Goal: Task Accomplishment & Management: Complete application form

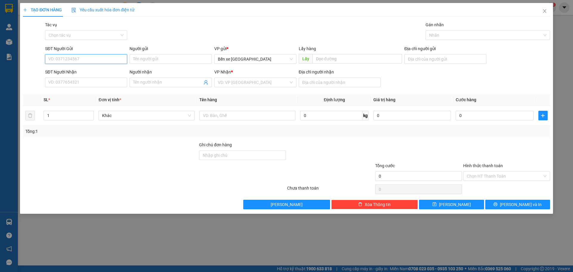
click at [98, 63] on input "SĐT Người Gửi" at bounding box center [86, 59] width 82 height 10
click at [111, 80] on input "SĐT Người Nhận" at bounding box center [86, 83] width 82 height 10
type input "0909377417"
click at [228, 82] on input "search" at bounding box center [253, 82] width 71 height 9
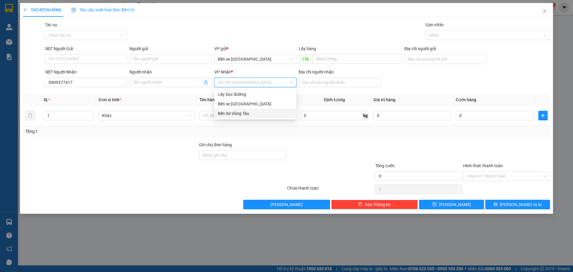
drag, startPoint x: 245, startPoint y: 112, endPoint x: 331, endPoint y: 96, distance: 87.3
click at [246, 112] on div "Bến Xe Vũng Tàu" at bounding box center [255, 113] width 75 height 7
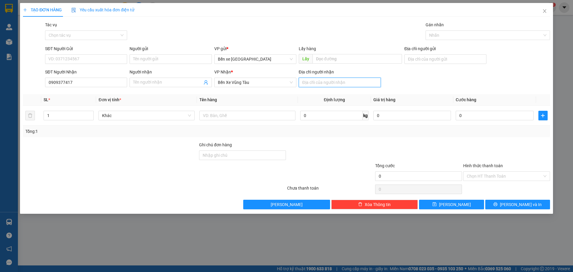
drag, startPoint x: 337, startPoint y: 83, endPoint x: 338, endPoint y: 87, distance: 3.9
click at [337, 84] on input "Địa chỉ người nhận" at bounding box center [340, 83] width 82 height 10
type input "phước thai"
click at [174, 83] on input "Người nhận" at bounding box center [167, 82] width 69 height 7
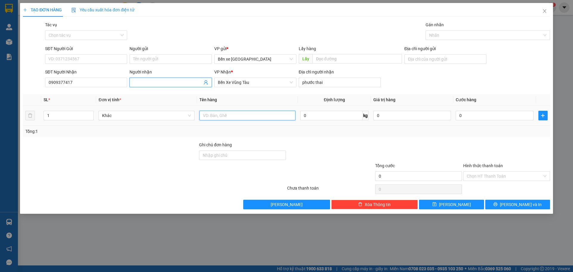
click at [223, 116] on input "text" at bounding box center [247, 116] width 96 height 10
type input "6 bao"
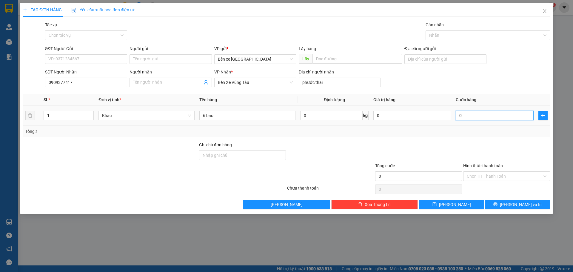
click at [471, 116] on input "0" at bounding box center [494, 116] width 78 height 10
type input "6"
type input "60"
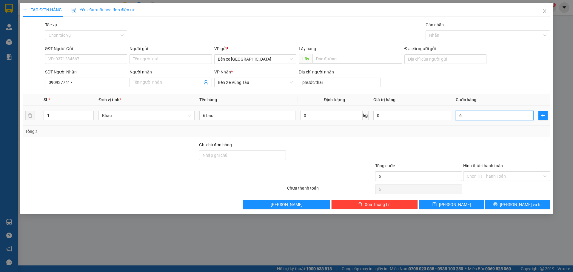
type input "60"
type input "600"
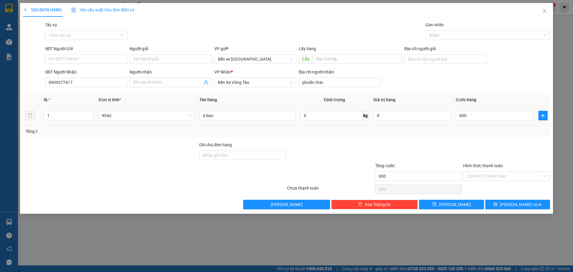
type input "600.000"
click at [463, 140] on div "Transit Pickup Surcharge Ids Transit Deliver Surcharge Ids Transit Deliver Surc…" at bounding box center [286, 115] width 527 height 188
drag, startPoint x: 491, startPoint y: 173, endPoint x: 490, endPoint y: 178, distance: 5.7
click at [491, 174] on input "Hình thức thanh toán" at bounding box center [503, 175] width 75 height 9
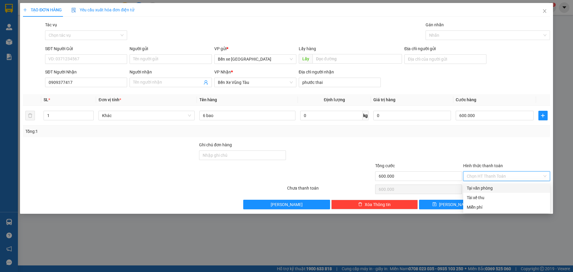
click at [493, 191] on div "Tại văn phòng" at bounding box center [506, 188] width 80 height 7
type input "0"
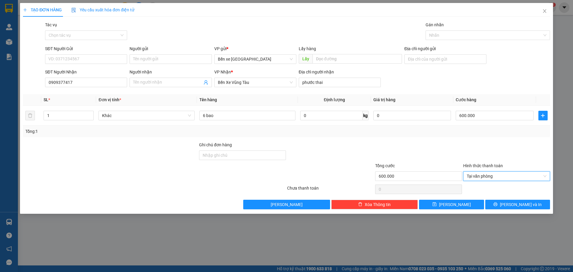
click at [460, 157] on div at bounding box center [418, 151] width 88 height 21
click at [502, 151] on div at bounding box center [506, 151] width 88 height 21
click at [500, 146] on div at bounding box center [506, 151] width 88 height 21
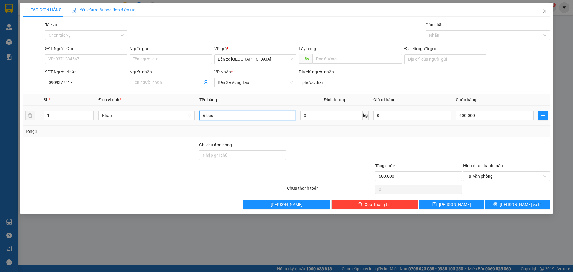
click at [264, 114] on input "6 bao" at bounding box center [247, 116] width 96 height 10
click at [484, 113] on input "600.000" at bounding box center [494, 116] width 78 height 10
type input "5"
type input "54"
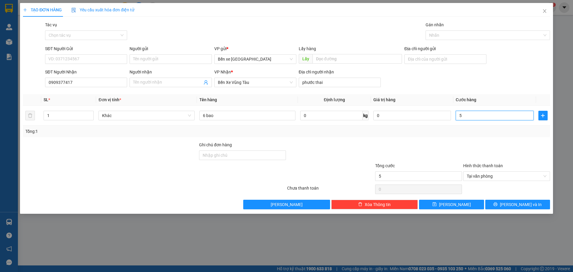
type input "54"
type input "540"
type input "540.000"
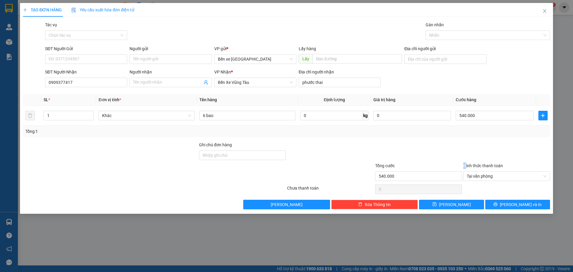
click at [463, 166] on div "Hình thức thanh toán" at bounding box center [506, 166] width 87 height 9
click at [505, 173] on span "Tại văn phòng" at bounding box center [506, 175] width 80 height 9
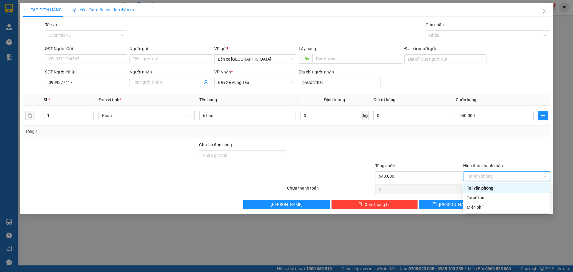
click at [491, 187] on div "Tại văn phòng" at bounding box center [506, 188] width 80 height 7
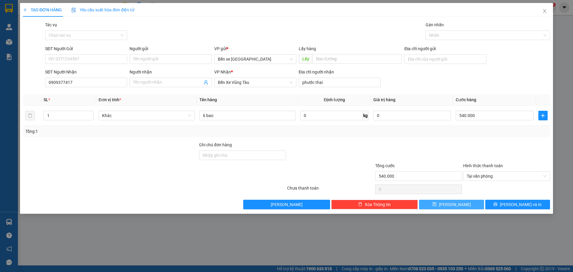
click at [451, 203] on span "[PERSON_NAME]" at bounding box center [455, 204] width 32 height 7
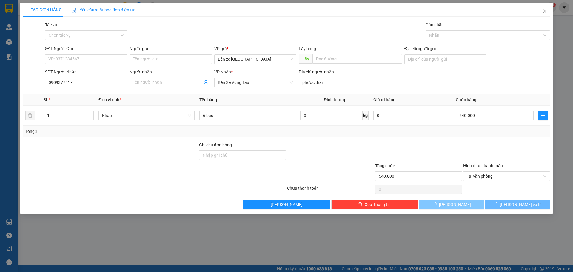
type input "0"
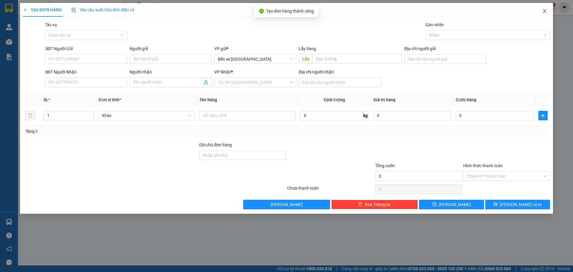
click at [541, 10] on span "Close" at bounding box center [544, 11] width 17 height 17
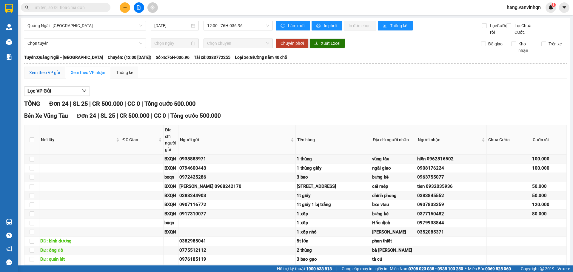
click at [40, 76] on div "Xem theo VP gửi" at bounding box center [44, 72] width 31 height 7
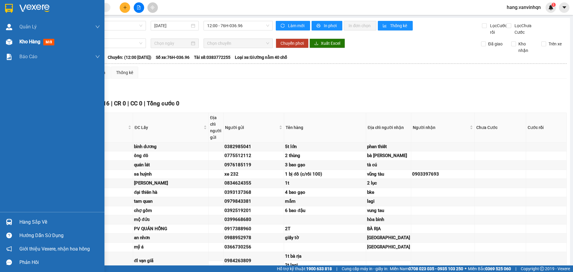
click at [11, 38] on div at bounding box center [9, 42] width 10 height 10
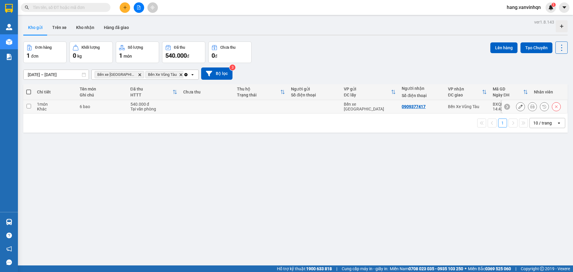
drag, startPoint x: 205, startPoint y: 105, endPoint x: 572, endPoint y: 92, distance: 367.6
click at [249, 101] on tr "1 món Khác 6 bao 540.000 đ Tại văn phòng Bến xe [GEOGRAPHIC_DATA] 0909377417 [G…" at bounding box center [295, 106] width 544 height 13
checkbox input "true"
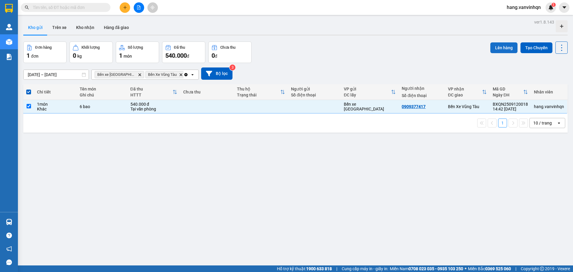
click at [492, 42] on button "Lên hàng" at bounding box center [503, 47] width 27 height 11
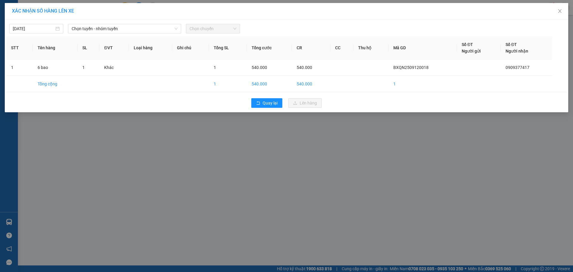
click at [104, 34] on div "[DATE] Chọn tuyến - nhóm tuyến Chọn chuyến STT Tên hàng SL ĐVT Loại hàng Ghi ch…" at bounding box center [286, 65] width 563 height 93
click at [113, 26] on span "Chọn tuyến - nhóm tuyến" at bounding box center [125, 28] width 106 height 9
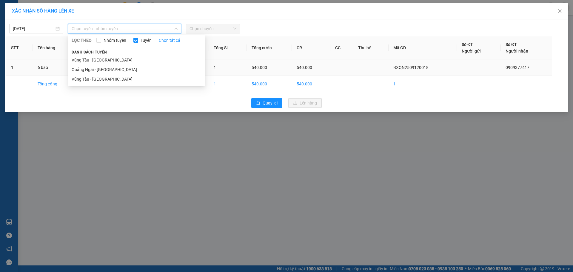
drag, startPoint x: 101, startPoint y: 69, endPoint x: 120, endPoint y: 67, distance: 18.3
click at [110, 68] on li "Quảng Ngãi - [GEOGRAPHIC_DATA]" at bounding box center [136, 70] width 137 height 10
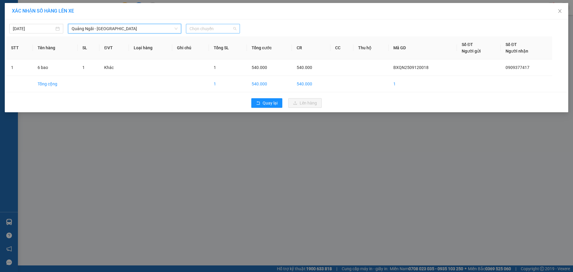
click at [233, 32] on span "Chọn chuyến" at bounding box center [212, 28] width 47 height 9
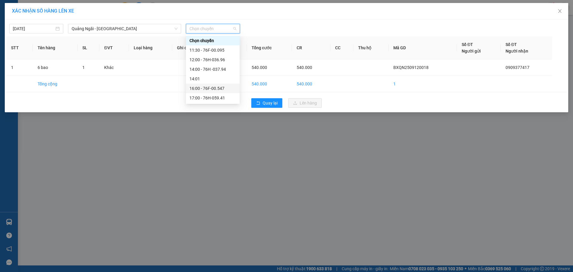
click at [219, 89] on div "16:00 - 76F-00.547" at bounding box center [212, 88] width 47 height 7
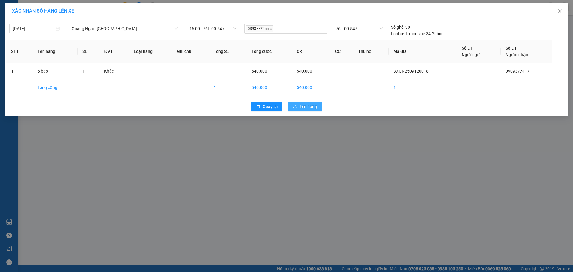
click at [303, 104] on span "Lên hàng" at bounding box center [307, 106] width 17 height 7
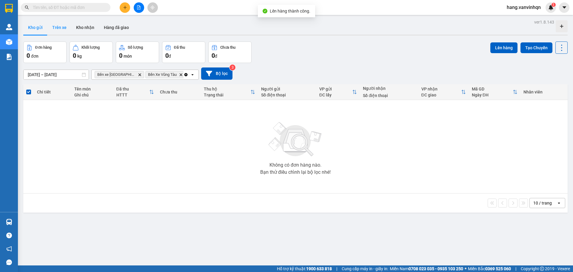
drag, startPoint x: 58, startPoint y: 28, endPoint x: 223, endPoint y: 20, distance: 164.8
click at [59, 28] on button "Trên xe" at bounding box center [59, 27] width 24 height 14
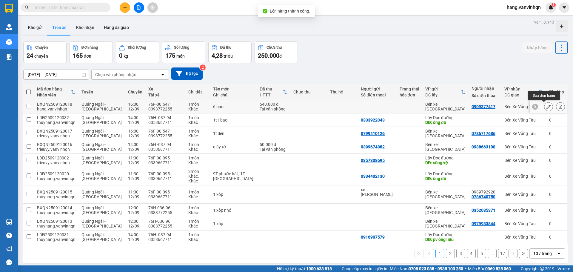
click at [546, 107] on button at bounding box center [548, 106] width 8 height 10
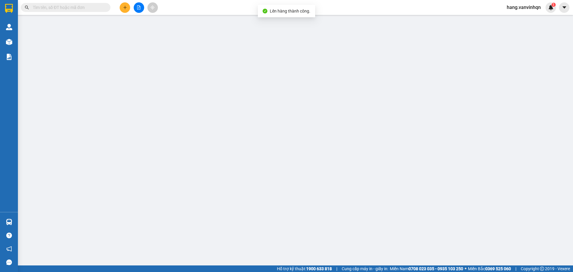
type input "0909377417"
type input "phước thai"
type input "540.000"
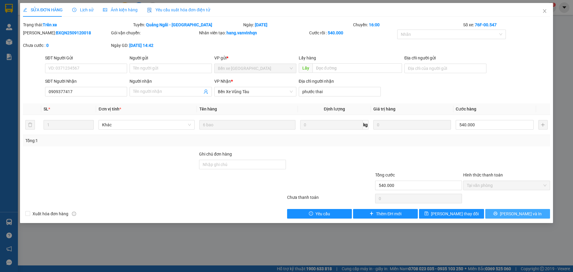
click at [495, 211] on button "[PERSON_NAME] và In" at bounding box center [517, 214] width 65 height 10
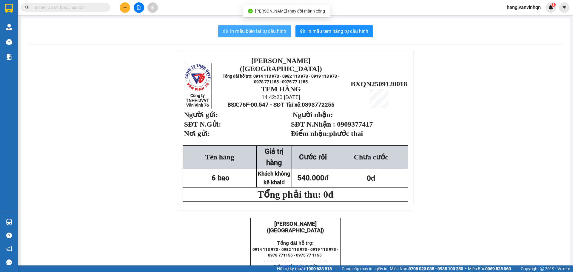
click at [256, 27] on button "In mẫu biên lai tự cấu hình" at bounding box center [254, 31] width 73 height 12
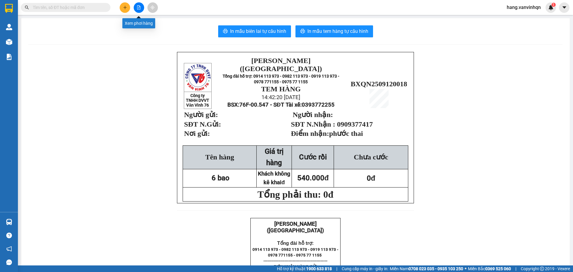
click at [139, 10] on button at bounding box center [139, 7] width 10 height 10
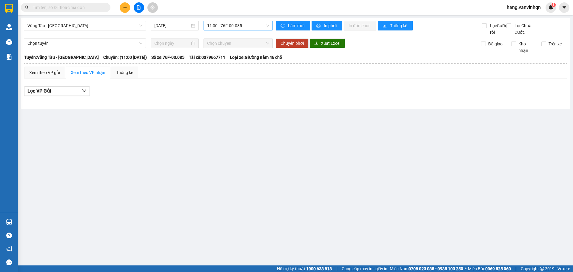
click at [252, 23] on span "11:00 - 76F-00.085" at bounding box center [238, 25] width 62 height 9
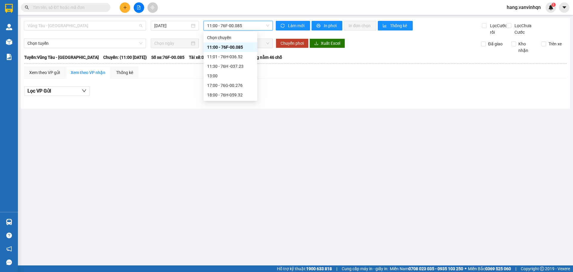
drag, startPoint x: 118, startPoint y: 27, endPoint x: 97, endPoint y: 57, distance: 36.6
click at [113, 38] on body "Kết quả tìm kiếm ( 0 ) Bộ lọc No Data hang.vanvinhqn 1 Quản [PERSON_NAME] lý kh…" at bounding box center [286, 136] width 573 height 272
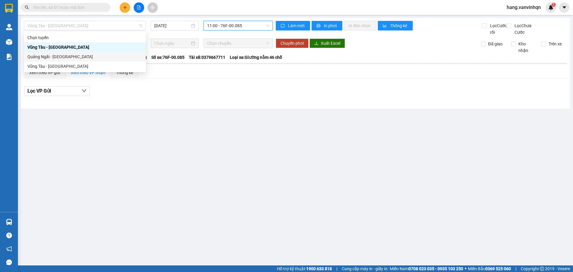
click at [97, 57] on div "Quảng Ngãi - [GEOGRAPHIC_DATA]" at bounding box center [84, 56] width 115 height 7
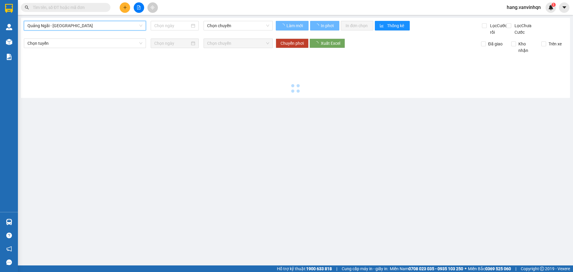
type input "[DATE]"
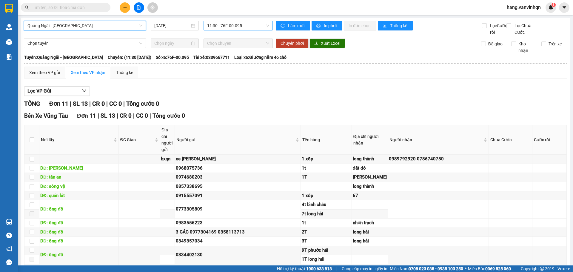
click at [258, 30] on div "11:30 - 76F-00.095" at bounding box center [237, 26] width 69 height 10
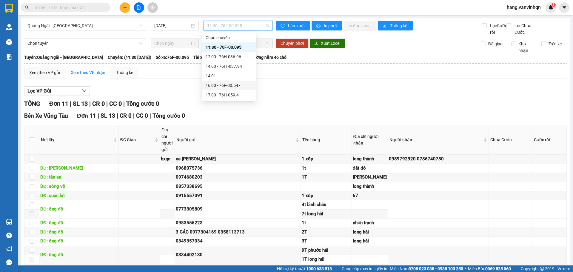
click at [233, 85] on div "16:00 - 76F-00.547" at bounding box center [228, 85] width 47 height 7
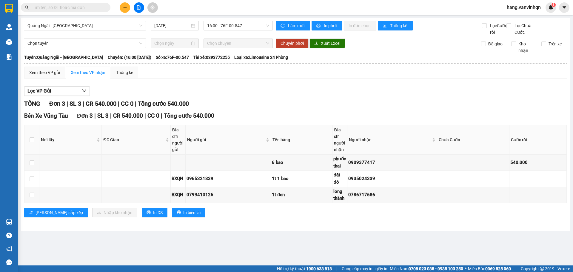
drag, startPoint x: 255, startPoint y: 100, endPoint x: 0, endPoint y: 136, distance: 257.5
click at [248, 107] on div "Lọc VP Gửi TỔNG Đơn 3 | SL 3 | CR 540.000 | CC 0 | Tổng cước 540.000 Bến Xe Vũ…" at bounding box center [295, 153] width 542 height 141
drag, startPoint x: 572, startPoint y: 82, endPoint x: 566, endPoint y: 9, distance: 73.0
click at [572, 49] on main "Quảng Ngãi - [GEOGRAPHIC_DATA] [DATE] 16:00 - 76F-00.547 Làm mới In phơi In đơn…" at bounding box center [286, 132] width 573 height 265
click at [538, 120] on div "Bến Xe Vũng Tàu Đơn 3 | SL 3 | CR 540.000 | CC 0 | Tổng cước 540.000" at bounding box center [295, 115] width 542 height 9
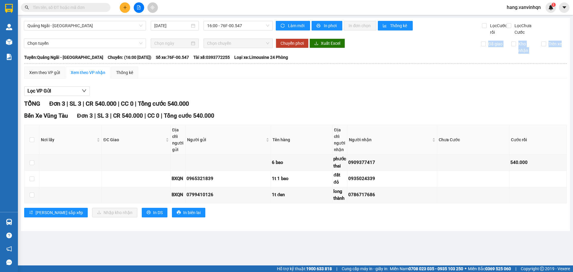
click at [536, 116] on div "TỔNG Đơn 3 | SL 3 | CR 540.000 | CC 0 | Tổng cước 540.000 Bến Xe [GEOGRAPHIC_DA…" at bounding box center [295, 162] width 542 height 126
click at [414, 95] on div "Lọc VP Gửi" at bounding box center [295, 91] width 542 height 10
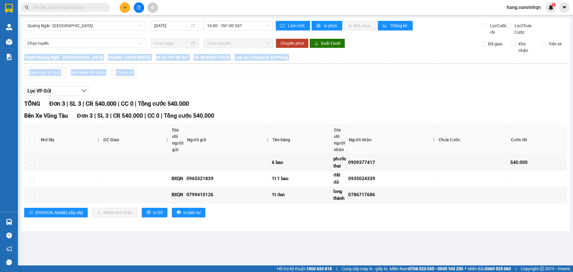
click at [413, 96] on div "Lọc VP Gửi" at bounding box center [295, 91] width 542 height 10
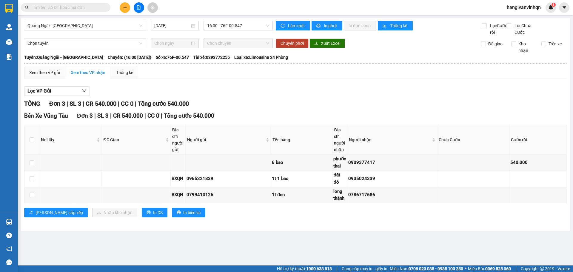
click at [410, 96] on div "Lọc VP Gửi" at bounding box center [295, 91] width 542 height 10
drag, startPoint x: 572, startPoint y: 129, endPoint x: 572, endPoint y: 134, distance: 5.4
click at [572, 134] on main "Quảng Ngãi - [GEOGRAPHIC_DATA] [DATE] 16:00 - 76F-00.547 Làm mới In phơi In đơn…" at bounding box center [286, 132] width 573 height 265
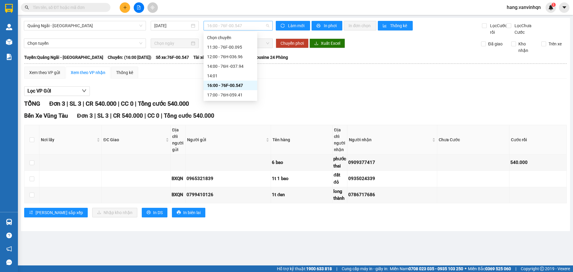
click at [252, 24] on span "16:00 - 76F-00.547" at bounding box center [238, 25] width 62 height 9
click at [30, 142] on input "checkbox" at bounding box center [32, 139] width 5 height 5
checkbox input "true"
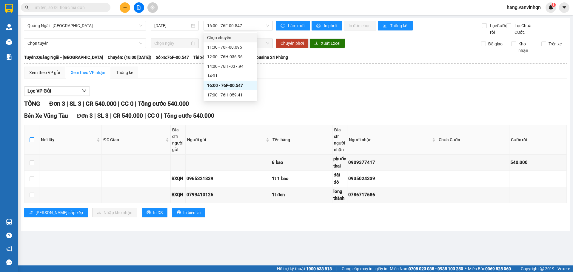
checkbox input "true"
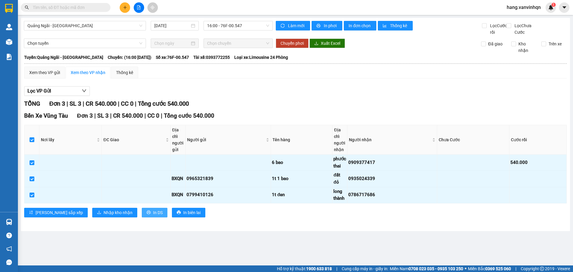
click at [153, 216] on span "In DS" at bounding box center [158, 212] width 10 height 7
click at [30, 142] on input "checkbox" at bounding box center [32, 139] width 5 height 5
checkbox input "false"
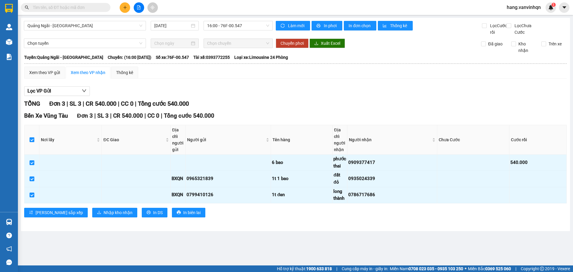
checkbox input "false"
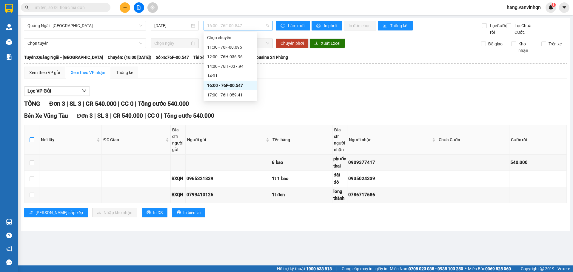
drag, startPoint x: 250, startPoint y: 28, endPoint x: 249, endPoint y: 77, distance: 49.2
click at [250, 29] on span "16:00 - 76F-00.547" at bounding box center [238, 25] width 62 height 9
click at [246, 95] on div "17:00 - 76H-059.41" at bounding box center [230, 95] width 47 height 7
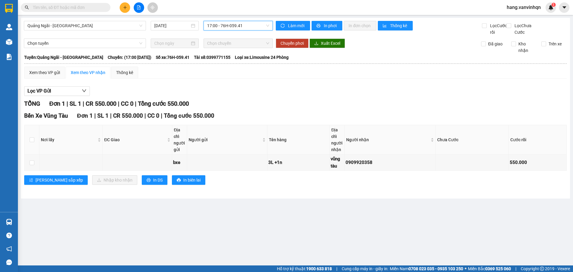
click at [530, 206] on main "Quảng Ngãi - [GEOGRAPHIC_DATA] [DATE] 17:00 17:00 - 76H-059.41 Làm mới In phơi …" at bounding box center [286, 132] width 573 height 265
click at [494, 212] on main "Quảng Ngãi - [GEOGRAPHIC_DATA] [DATE] 17:00 - 76H-059.41 Làm mới In phơi In đơn…" at bounding box center [286, 132] width 573 height 265
click at [491, 212] on main "Quảng Ngãi - [GEOGRAPHIC_DATA] [DATE] 17:00 - 76H-059.41 Làm mới In phơi In đơn…" at bounding box center [286, 132] width 573 height 265
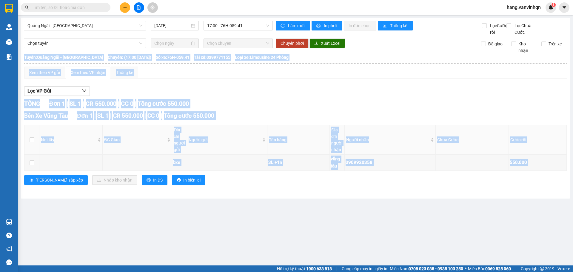
click at [491, 212] on main "Quảng Ngãi - [GEOGRAPHIC_DATA] [DATE] 17:00 - 76H-059.41 Làm mới In phơi In đơn…" at bounding box center [286, 132] width 573 height 265
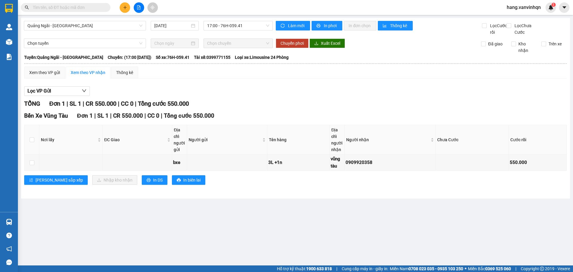
click at [491, 198] on div "Quảng Ngãi - [GEOGRAPHIC_DATA] [DATE] 17:00 - 76H-059.41 Làm mới In phơi In đơn…" at bounding box center [295, 108] width 549 height 180
click at [254, 29] on span "17:00 - 76H-059.41" at bounding box center [238, 25] width 62 height 9
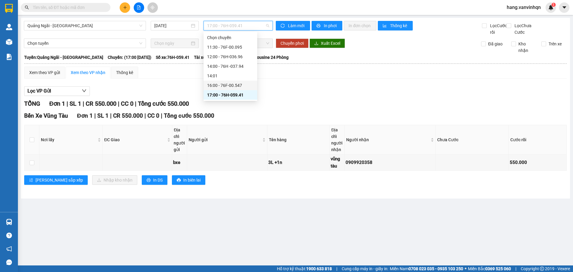
click at [234, 84] on div "16:00 - 76F-00.547" at bounding box center [230, 85] width 47 height 7
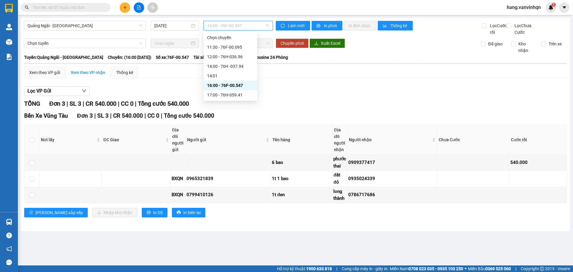
click at [262, 23] on span "16:00 - 76F-00.547" at bounding box center [238, 25] width 62 height 9
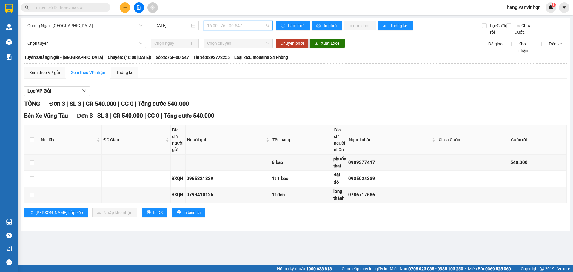
click at [249, 24] on span "16:00 - 76F-00.547" at bounding box center [238, 25] width 62 height 9
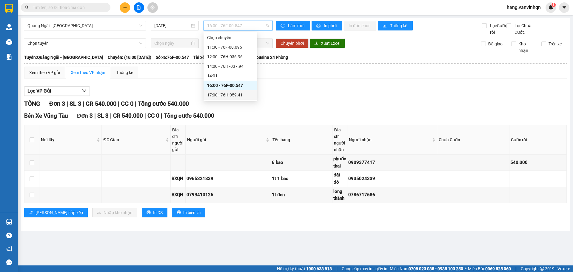
click at [237, 97] on div "17:00 - 76H-059.41" at bounding box center [230, 95] width 47 height 7
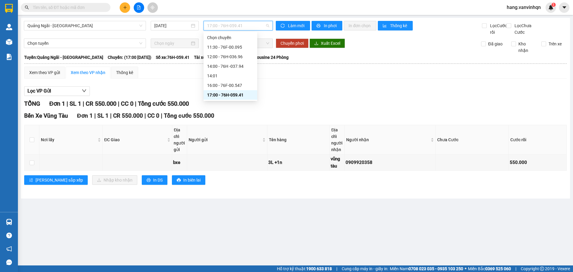
drag, startPoint x: 251, startPoint y: 22, endPoint x: 241, endPoint y: 65, distance: 44.1
click at [251, 24] on span "17:00 - 76H-059.41" at bounding box center [238, 25] width 62 height 9
click at [234, 83] on div "16:00 - 76F-00.547" at bounding box center [230, 85] width 47 height 7
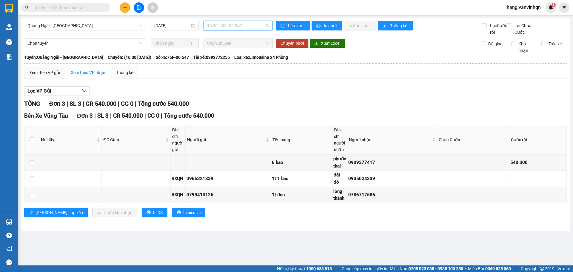
drag, startPoint x: 244, startPoint y: 26, endPoint x: 239, endPoint y: 37, distance: 12.5
click at [245, 26] on span "16:00 - 76F-00.547" at bounding box center [238, 25] width 62 height 9
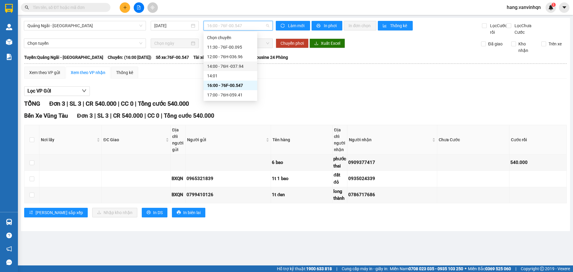
click at [229, 65] on div "14:00 - 76H -037.94" at bounding box center [230, 66] width 47 height 7
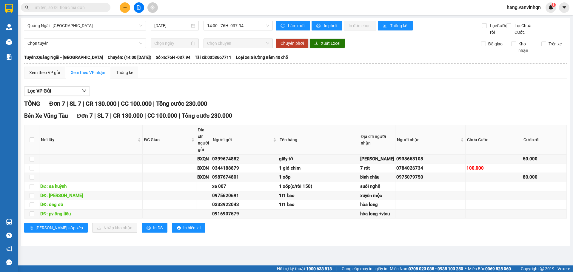
click at [241, 32] on div "Quảng Ngãi - [GEOGRAPHIC_DATA] [DATE] 14:00 - 76H -037.94" at bounding box center [148, 28] width 249 height 15
click at [243, 31] on div "Quảng Ngãi - [GEOGRAPHIC_DATA] [DATE] 14:00 - 76H -037.94" at bounding box center [148, 28] width 249 height 15
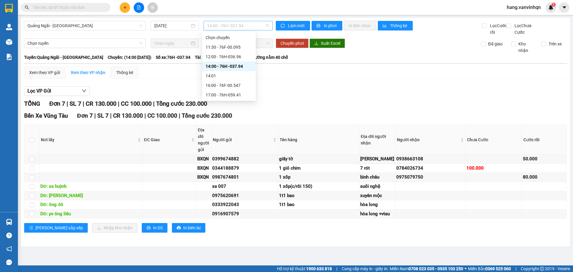
drag, startPoint x: 244, startPoint y: 24, endPoint x: 245, endPoint y: 60, distance: 36.7
click at [244, 24] on span "14:00 - 76H -037.94" at bounding box center [238, 25] width 62 height 9
click at [245, 95] on div "17:00 - 76H-059.41" at bounding box center [228, 95] width 47 height 7
